Goal: Task Accomplishment & Management: Use online tool/utility

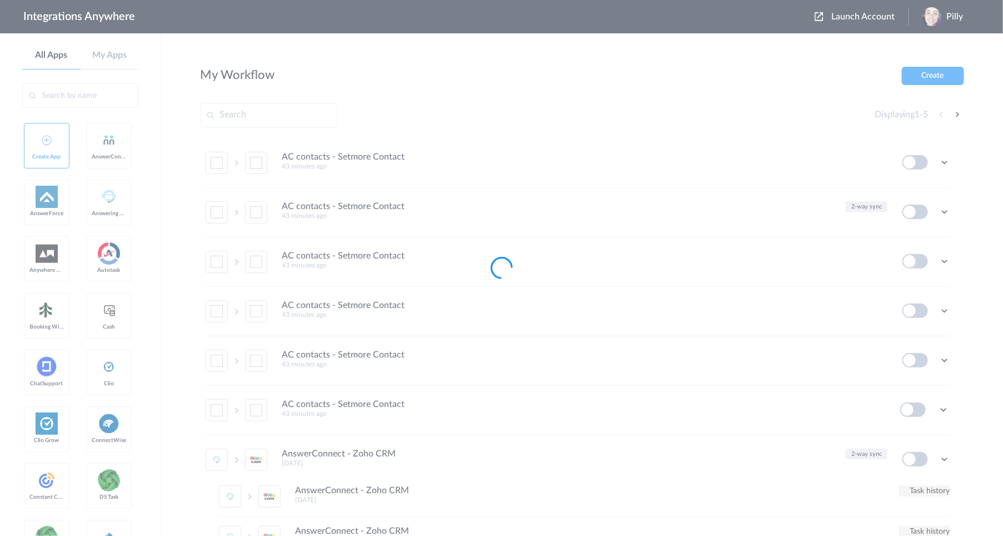
click at [748, 72] on div at bounding box center [501, 268] width 1003 height 536
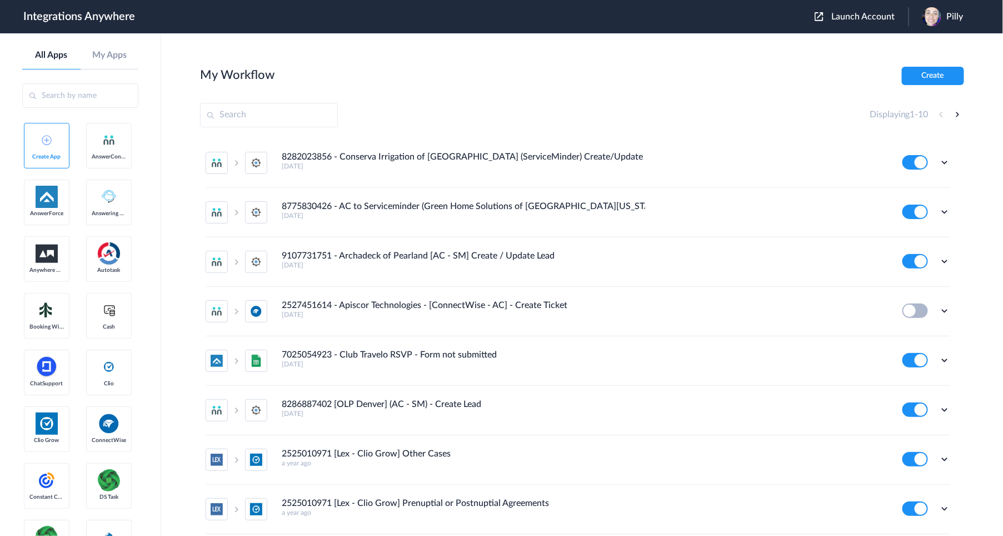
click at [843, 17] on span "Launch Account" at bounding box center [862, 16] width 63 height 9
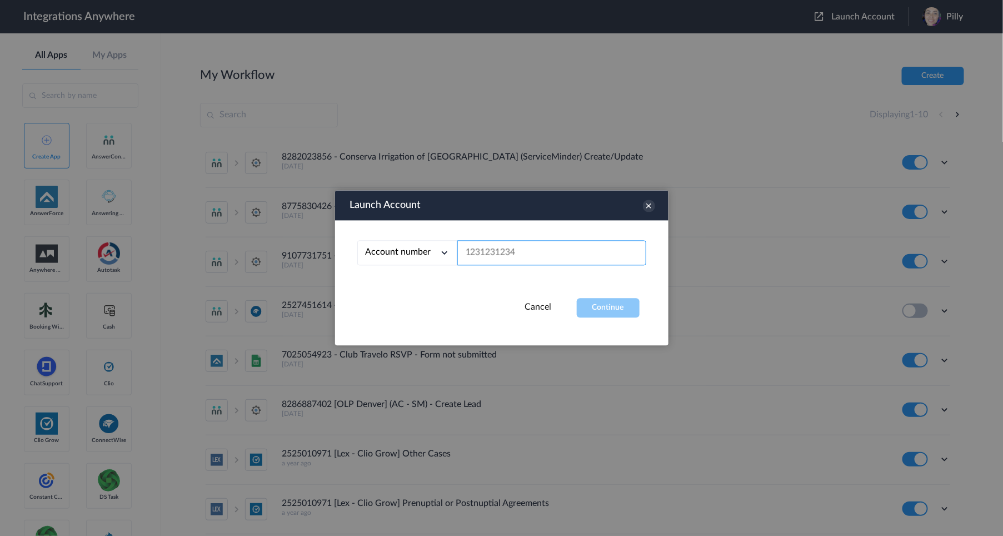
click at [559, 250] on input "text" at bounding box center [551, 253] width 189 height 25
paste input "9102402455"
type input "9102402455"
click at [599, 312] on button "Continue" at bounding box center [608, 307] width 63 height 19
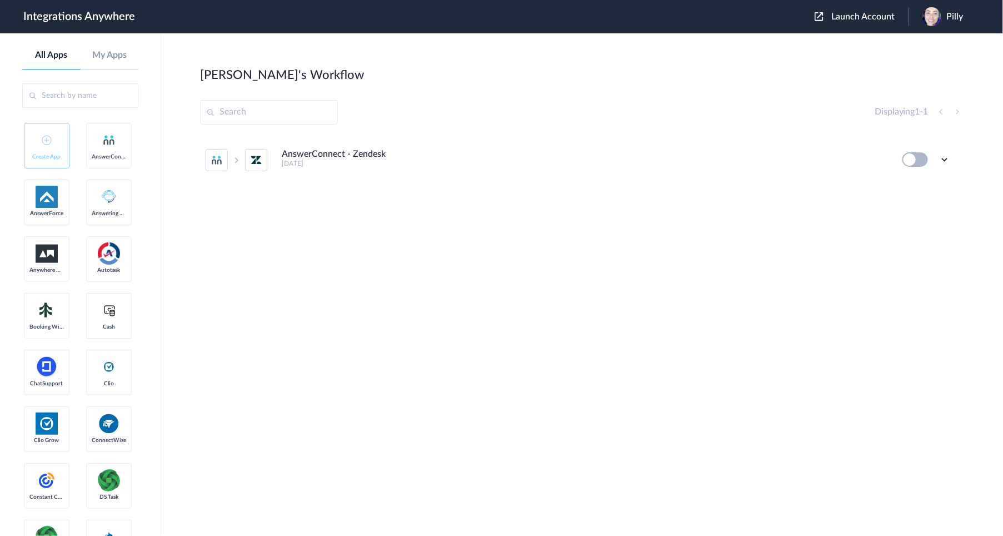
click at [914, 162] on button at bounding box center [915, 159] width 26 height 14
click at [943, 160] on icon at bounding box center [944, 159] width 11 height 11
click at [913, 182] on li "Edit" at bounding box center [914, 185] width 72 height 21
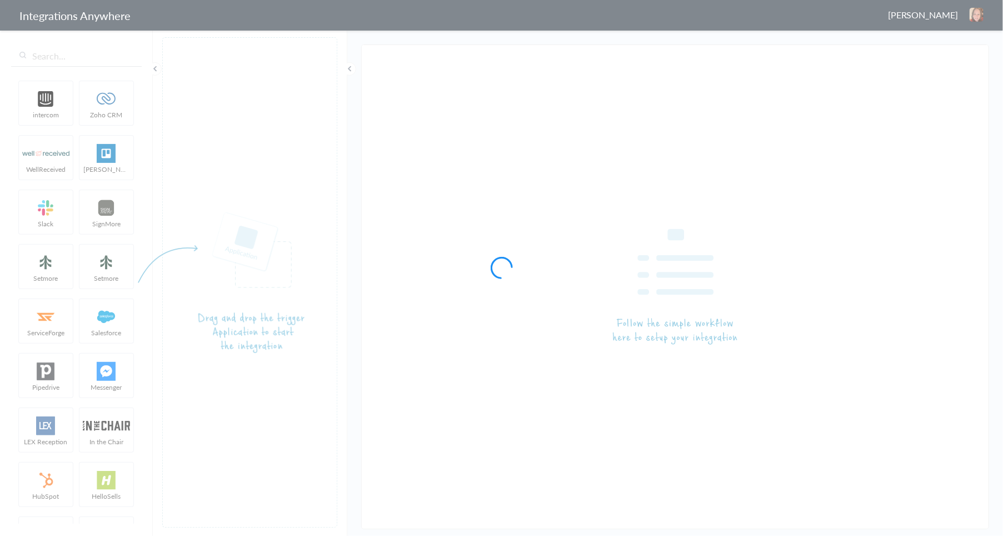
type input "AnswerConnect - Zendesk"
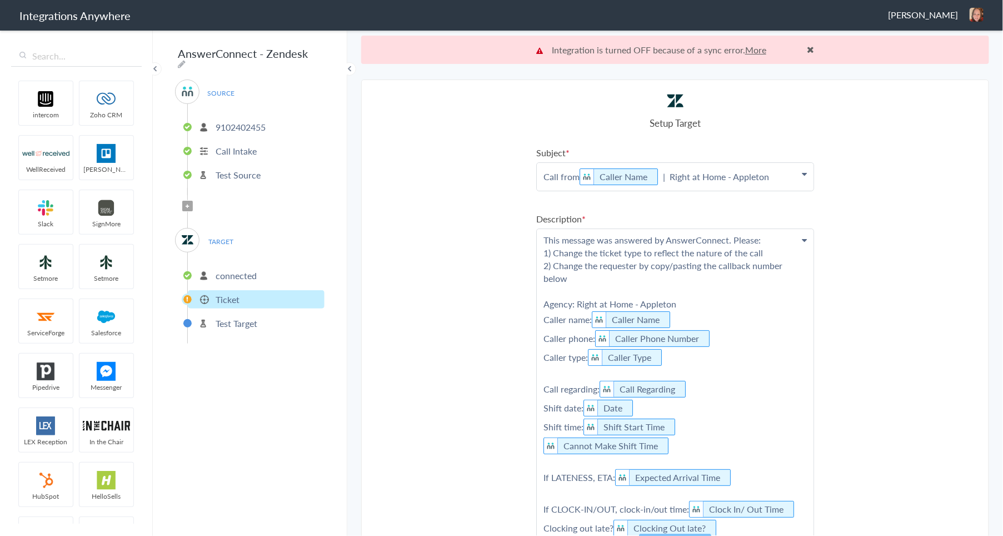
click at [237, 168] on p "Test Source" at bounding box center [238, 174] width 45 height 13
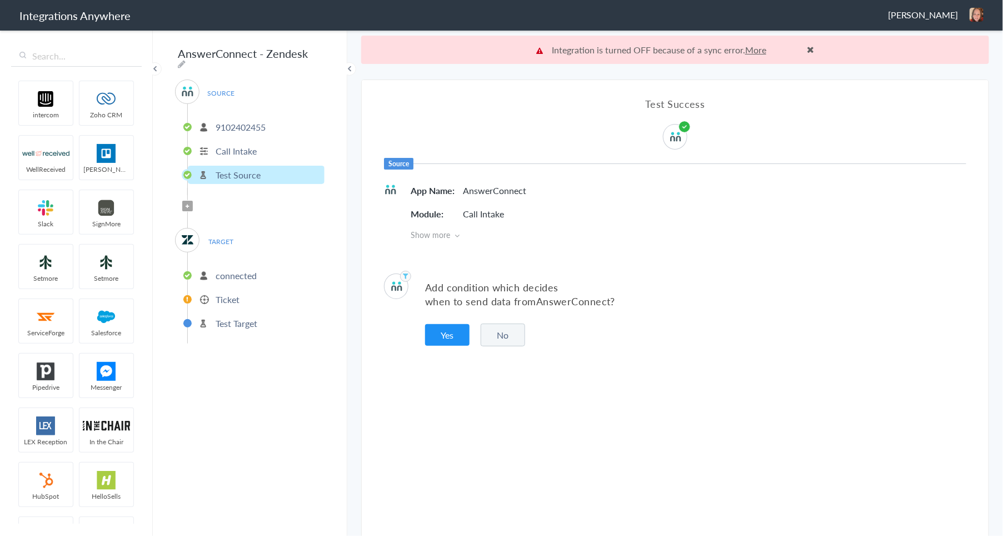
click at [234, 293] on p "Ticket" at bounding box center [228, 299] width 24 height 13
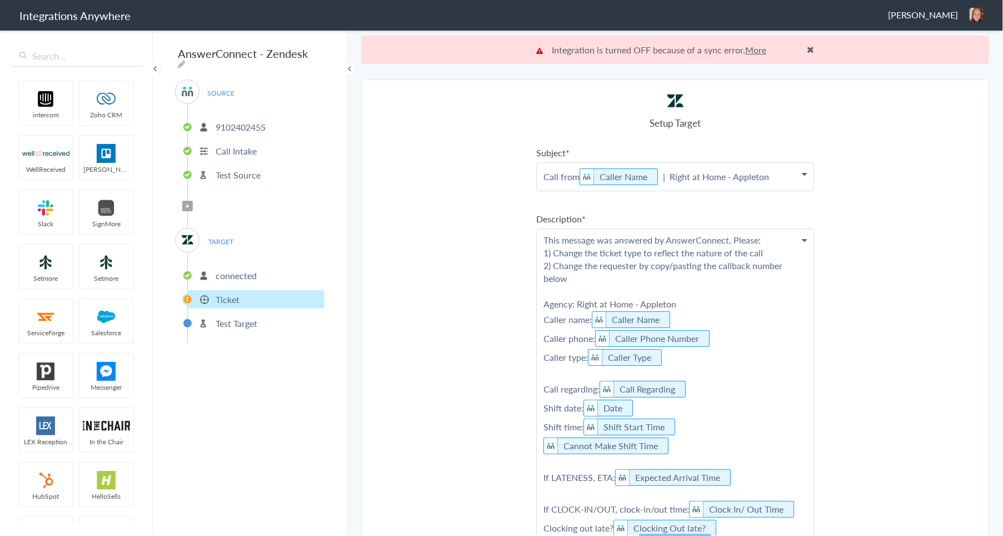
click at [235, 168] on p "Test Source" at bounding box center [238, 174] width 45 height 13
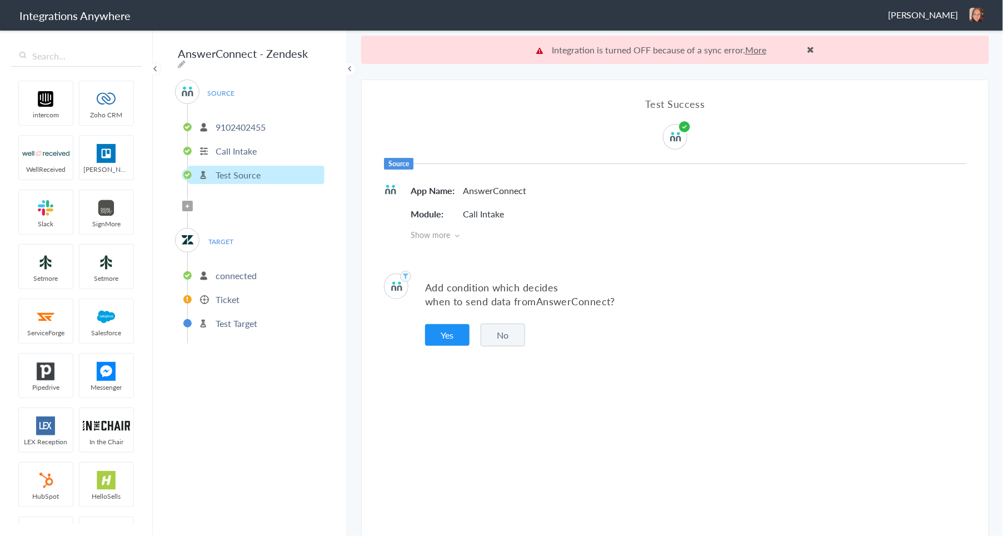
click at [243, 144] on p "Call Intake" at bounding box center [236, 150] width 41 height 13
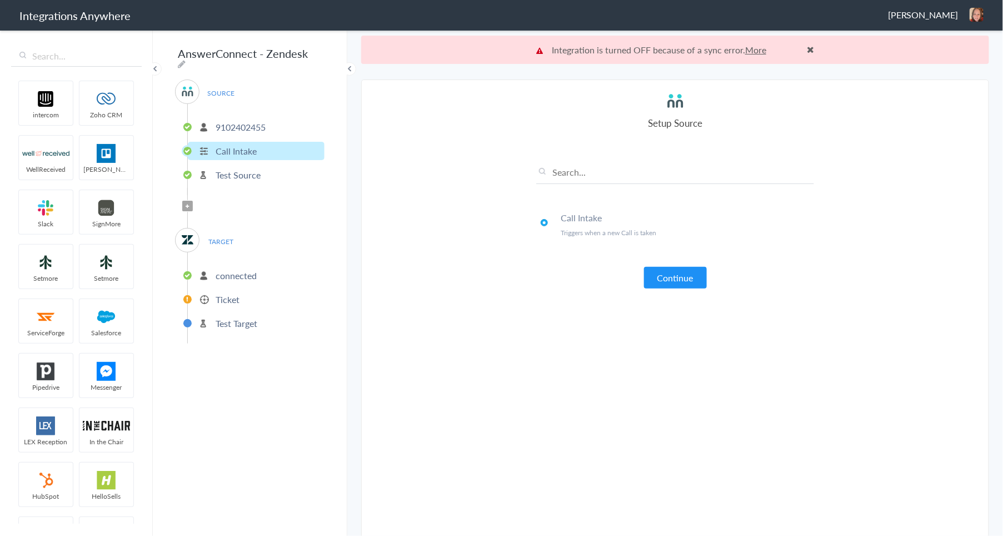
click at [244, 171] on p "Test Source" at bounding box center [238, 174] width 45 height 13
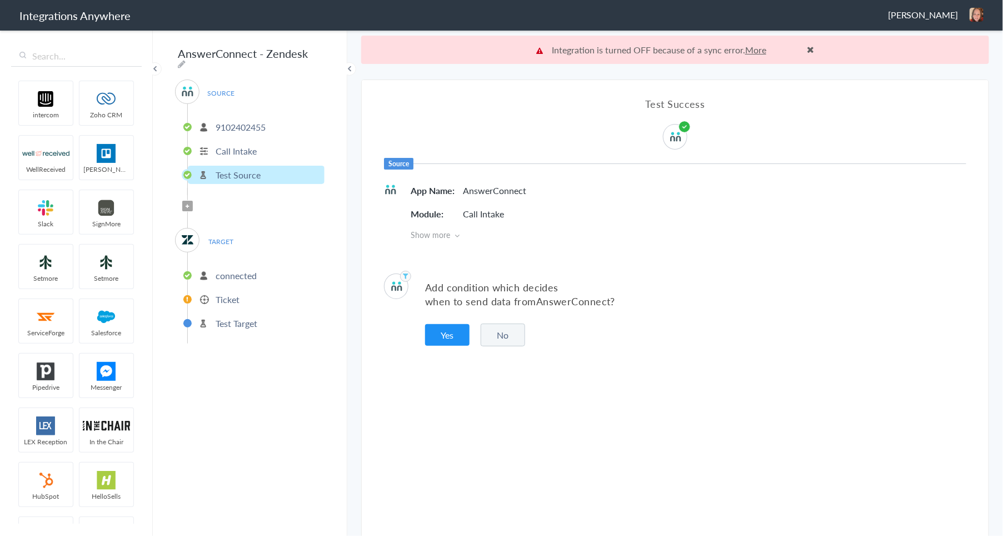
click at [248, 269] on p "connected" at bounding box center [236, 275] width 41 height 13
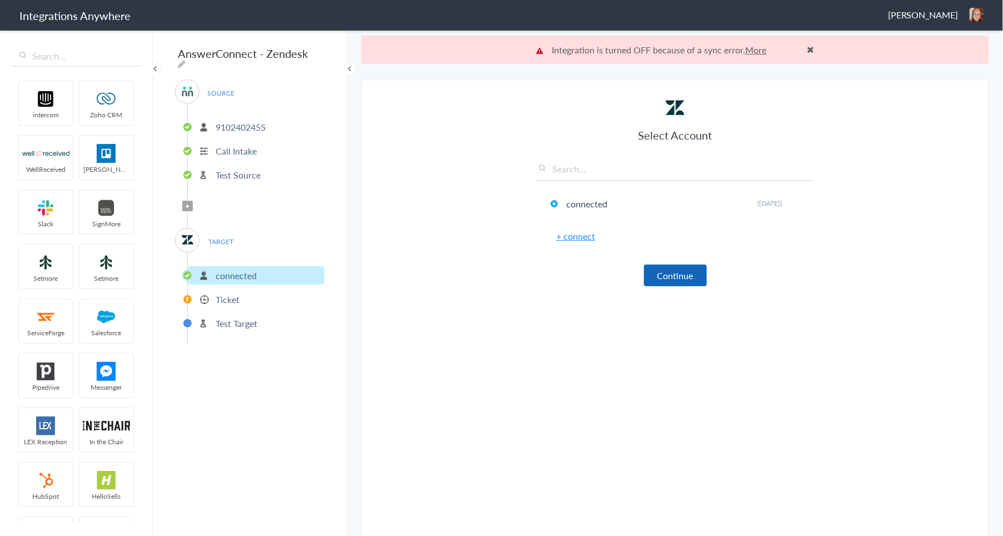
click at [674, 277] on button "Continue" at bounding box center [675, 275] width 63 height 22
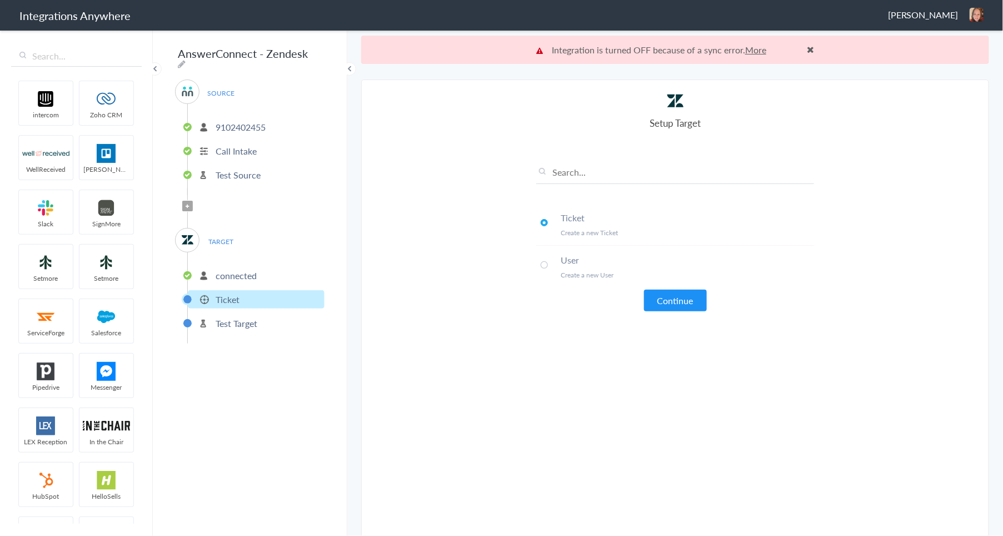
click at [271, 266] on li "connected" at bounding box center [256, 275] width 137 height 18
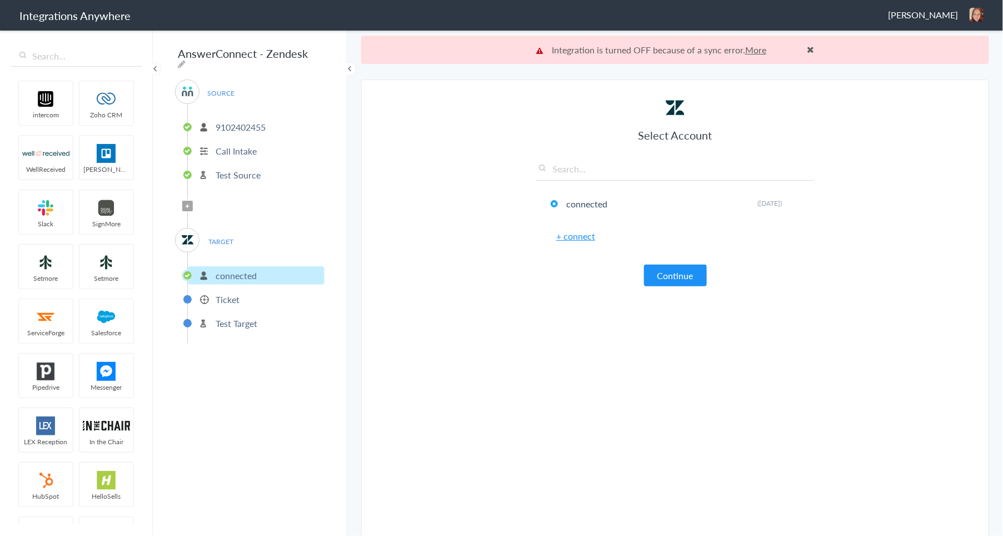
click at [577, 236] on link "+ connect" at bounding box center [575, 235] width 39 height 13
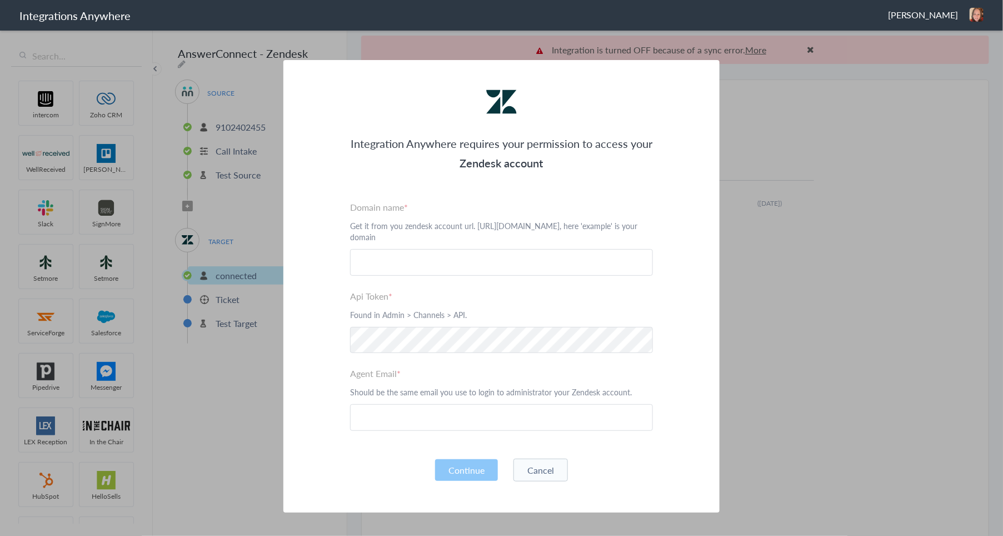
click at [605, 190] on div "Integration Anywhere requires your permission to access your Zendesk account Pl…" at bounding box center [501, 286] width 436 height 452
drag, startPoint x: 345, startPoint y: 204, endPoint x: 408, endPoint y: 207, distance: 62.9
click at [408, 207] on label "Domain name" at bounding box center [501, 207] width 303 height 13
copy label "Domain name"
click at [380, 208] on label "Domain name" at bounding box center [501, 207] width 303 height 13
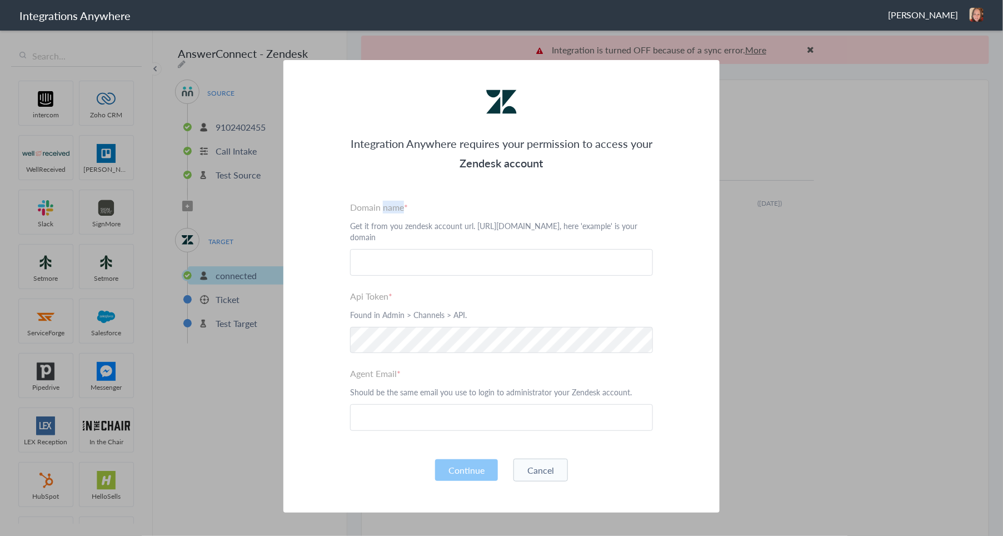
click at [380, 208] on label "Domain name" at bounding box center [501, 207] width 303 height 13
click at [377, 208] on label "Domain name" at bounding box center [501, 207] width 303 height 13
drag, startPoint x: 346, startPoint y: 294, endPoint x: 403, endPoint y: 296, distance: 56.7
click at [403, 296] on label "Api Token" at bounding box center [501, 295] width 303 height 13
copy label "Api Token"
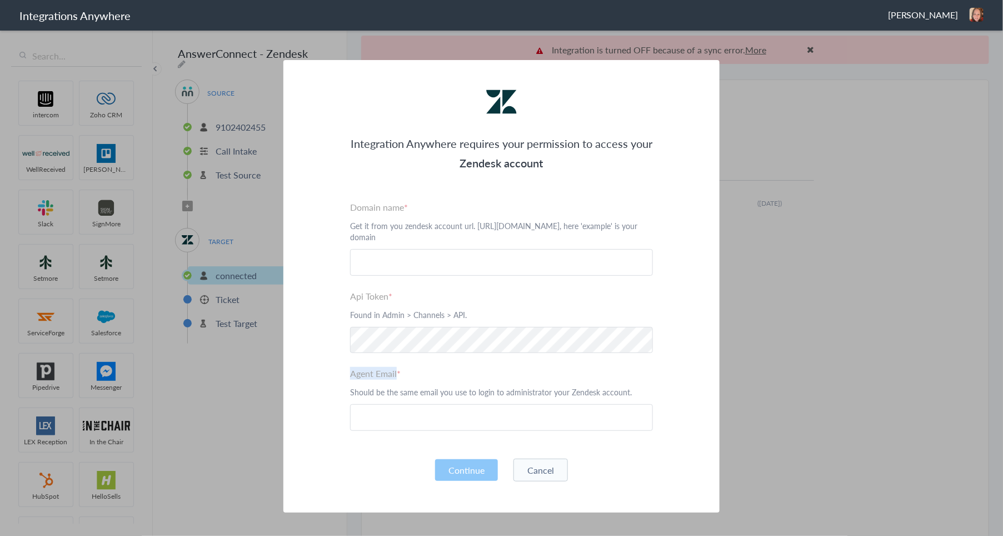
drag, startPoint x: 345, startPoint y: 369, endPoint x: 397, endPoint y: 373, distance: 52.3
click at [397, 373] on label "Agent Email" at bounding box center [501, 373] width 303 height 13
copy label "Agent Email"
